Goal: Task Accomplishment & Management: Complete application form

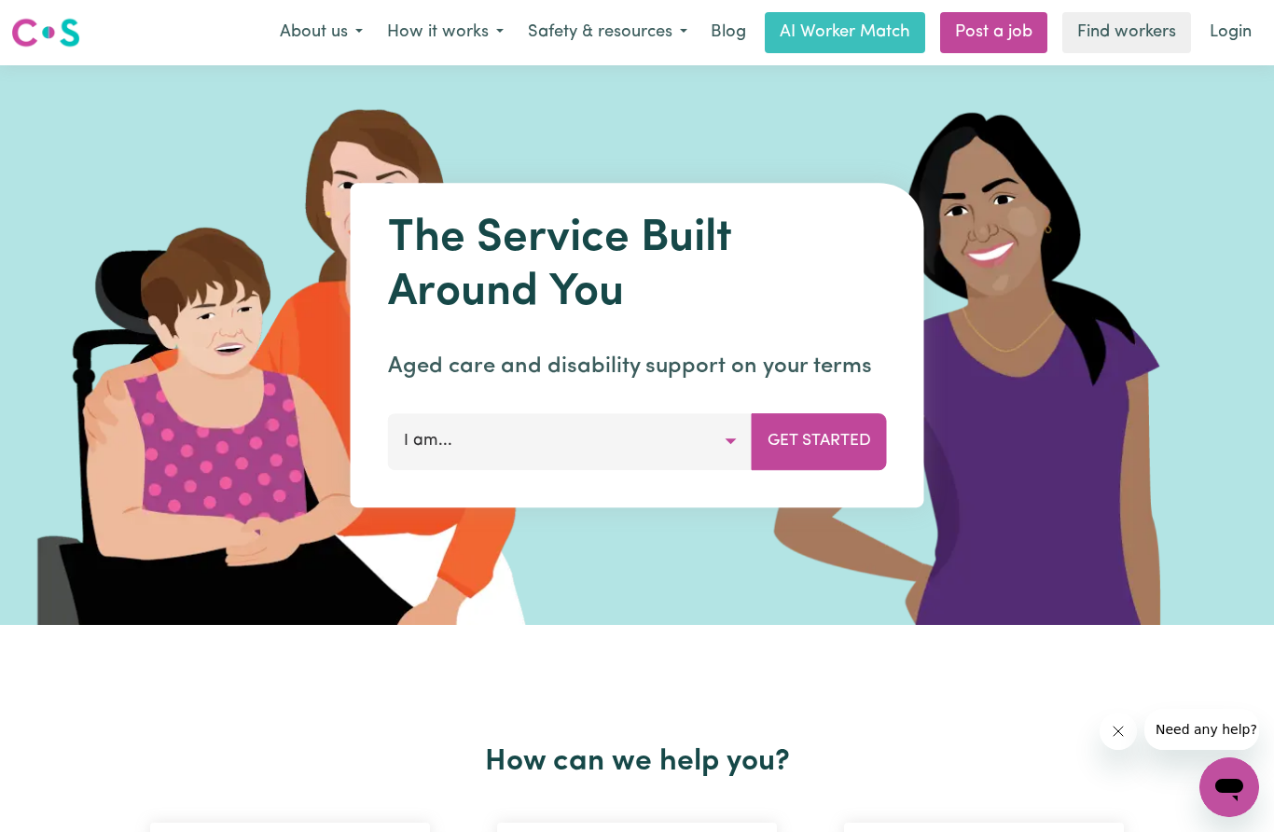
click at [716, 446] on button "I am..." at bounding box center [570, 441] width 365 height 56
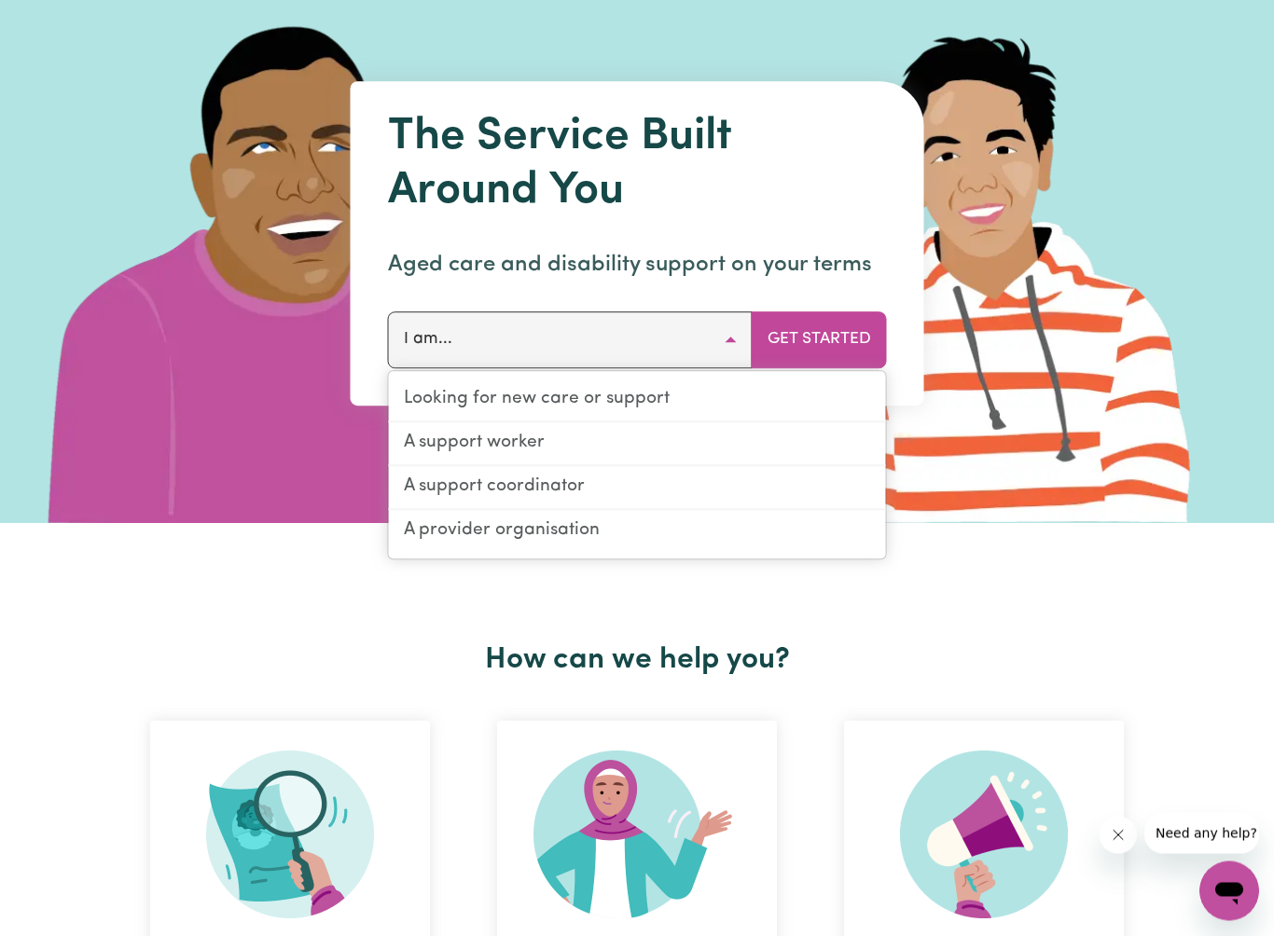
scroll to position [102, 0]
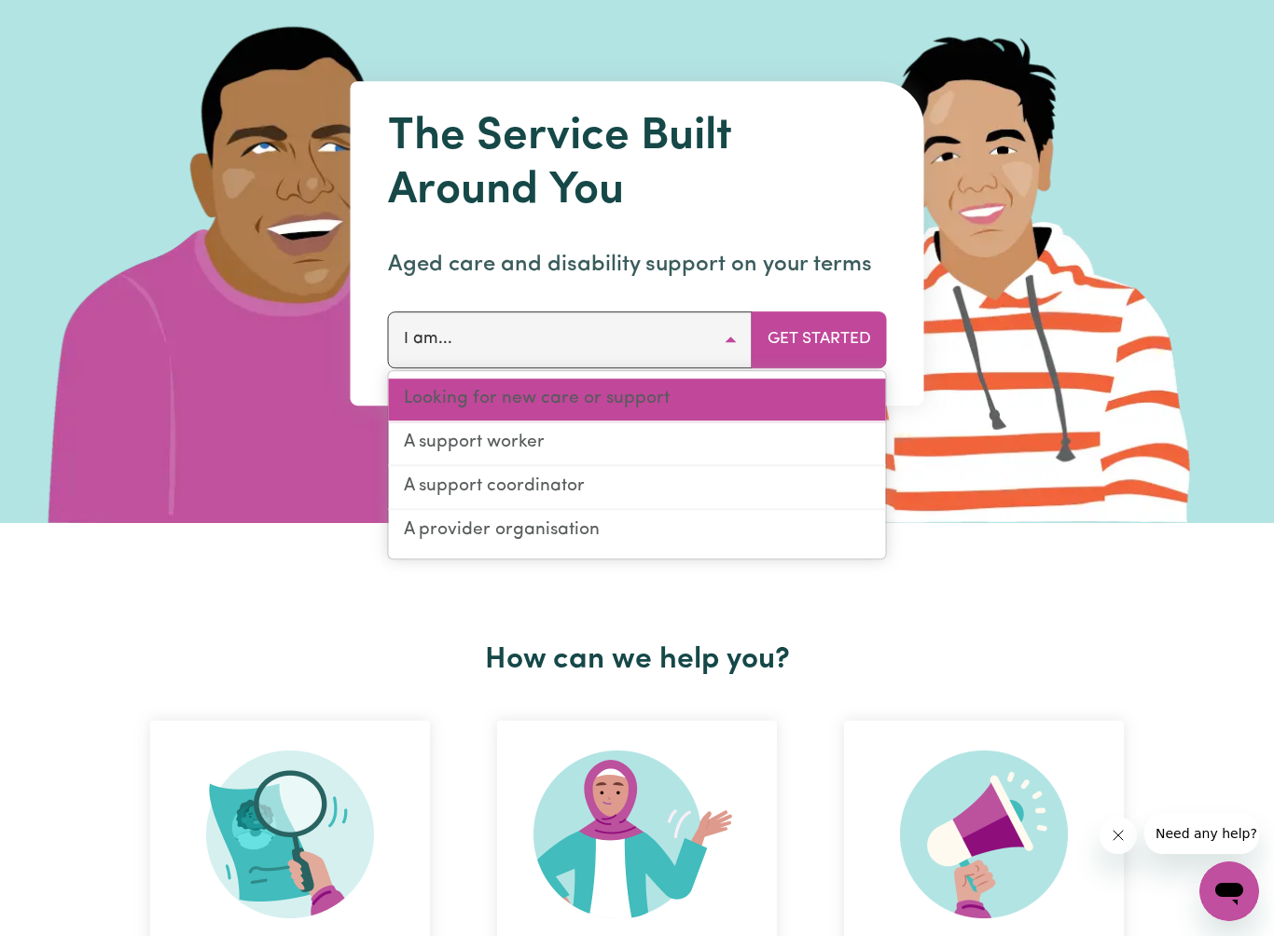
click at [601, 391] on link "Looking for new care or support" at bounding box center [637, 401] width 497 height 44
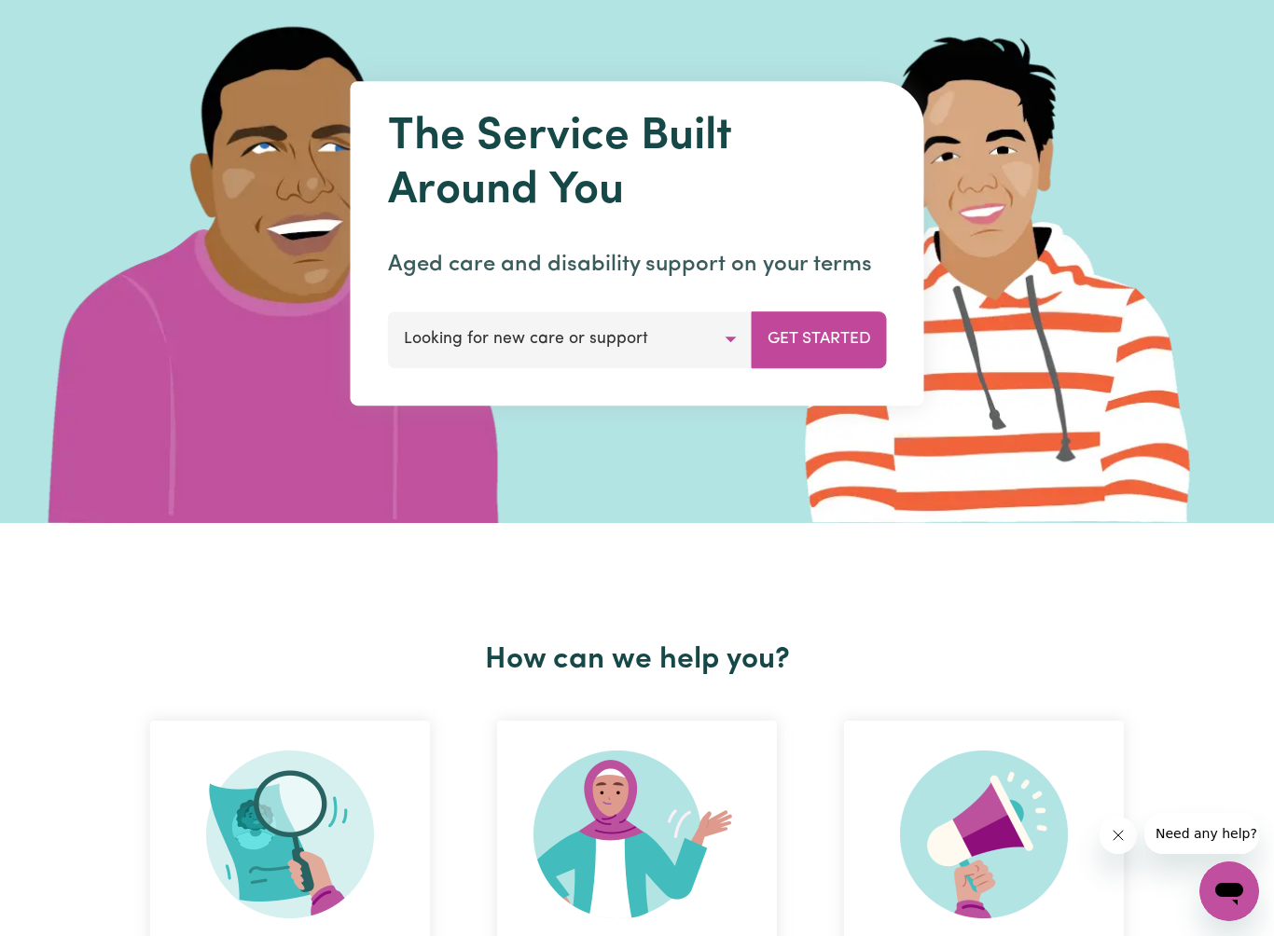
click at [809, 333] on button "Get Started" at bounding box center [819, 339] width 135 height 56
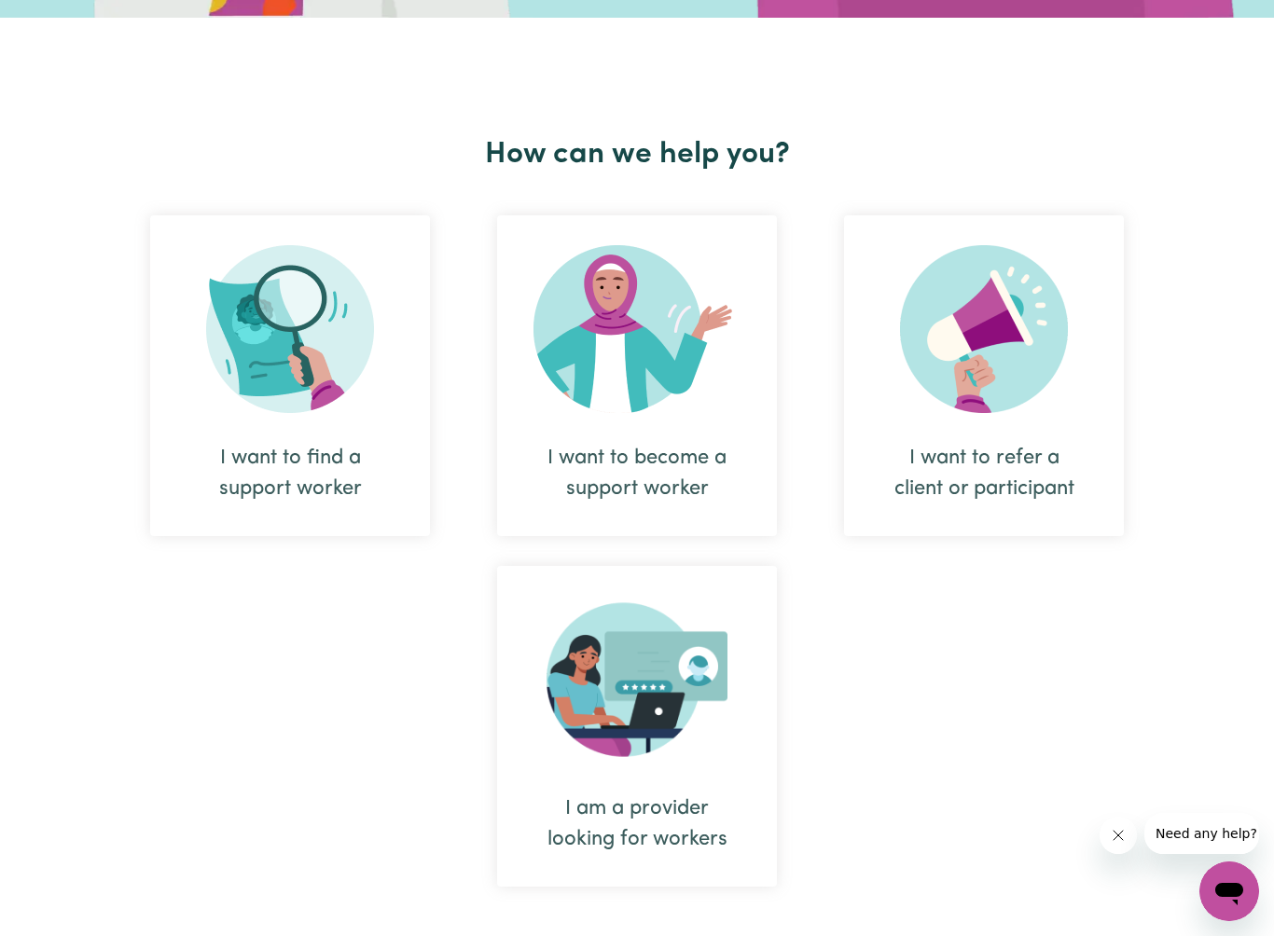
scroll to position [620, 0]
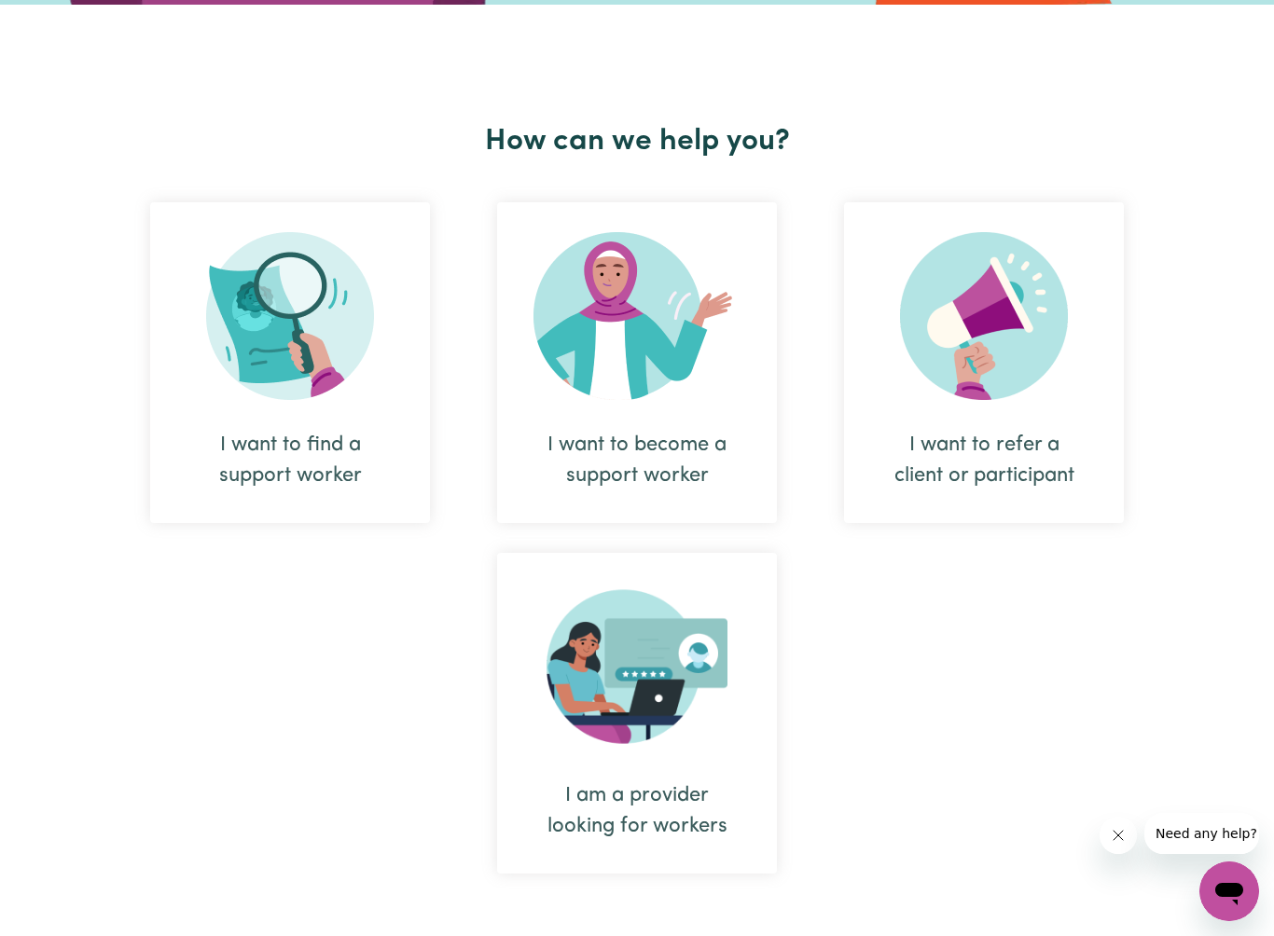
click at [304, 449] on div "I want to find a support worker" at bounding box center [290, 461] width 190 height 62
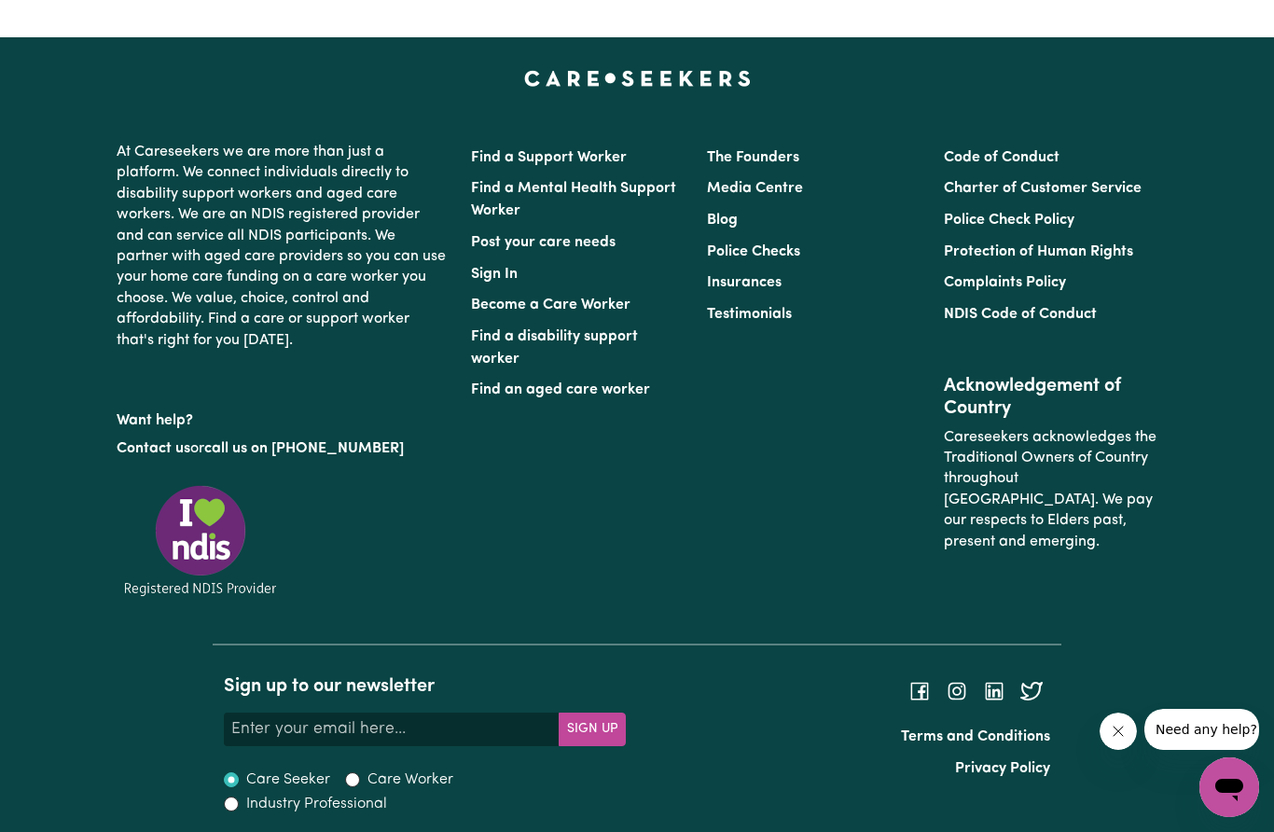
scroll to position [685, 0]
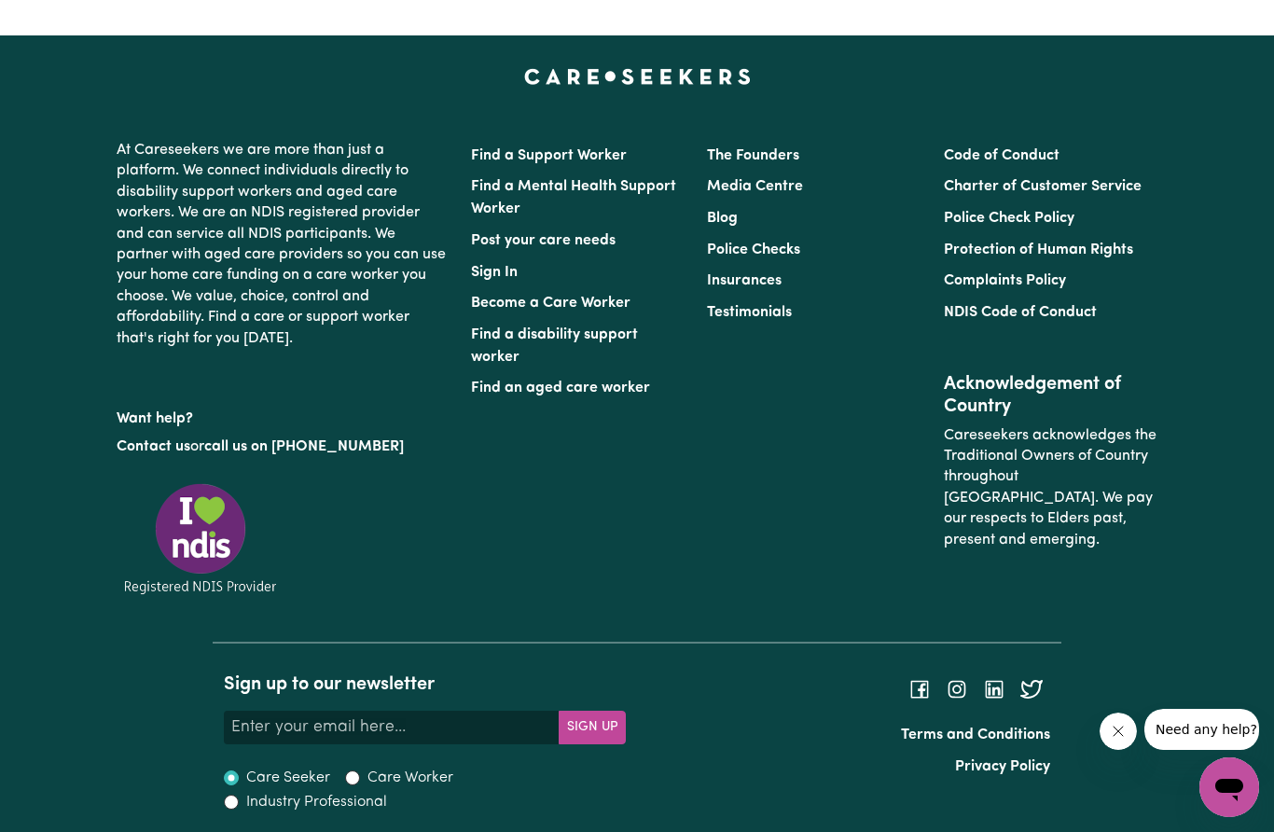
click at [560, 246] on link "Post your care needs" at bounding box center [543, 240] width 145 height 15
